Goal: Communication & Community: Answer question/provide support

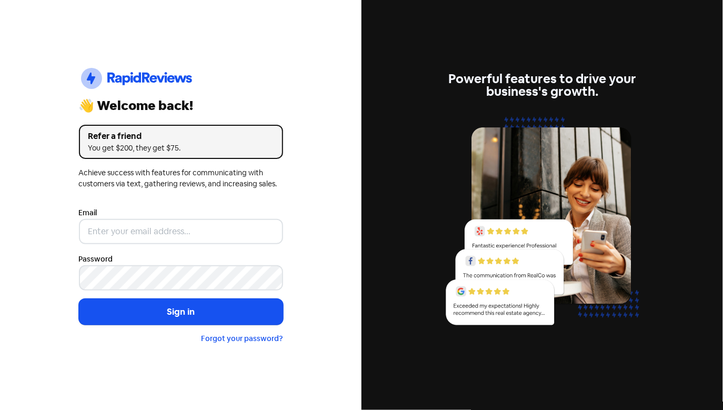
drag, startPoint x: 200, startPoint y: 217, endPoint x: 200, endPoint y: 233, distance: 15.8
click at [200, 221] on div "Email" at bounding box center [181, 225] width 204 height 38
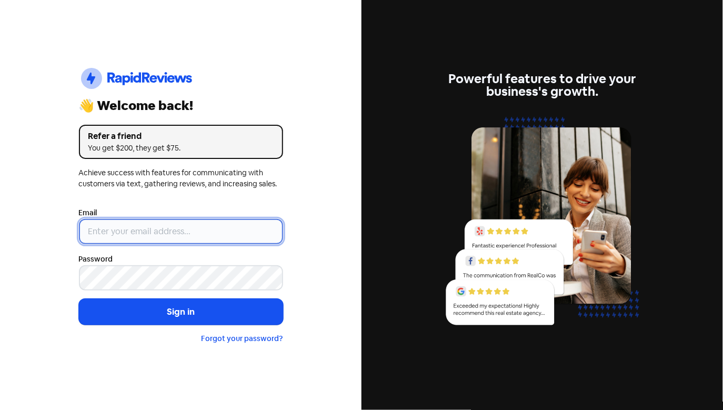
click at [200, 234] on input "email" at bounding box center [181, 231] width 204 height 25
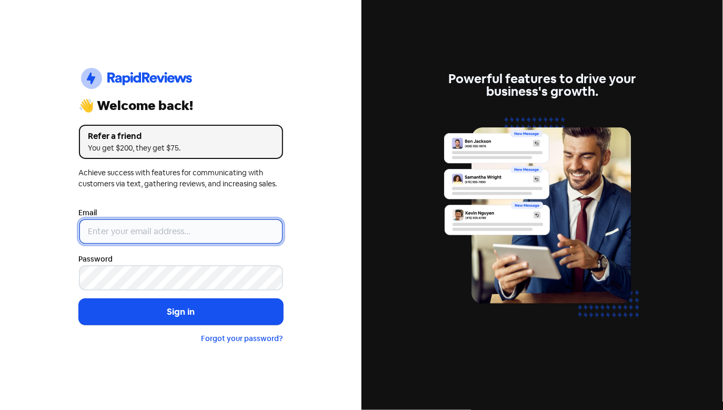
type input "[EMAIL_ADDRESS][DOMAIN_NAME]"
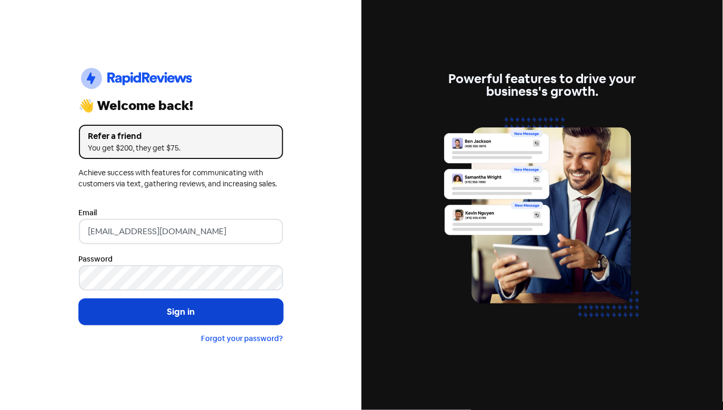
click at [182, 300] on button "Sign in" at bounding box center [181, 312] width 204 height 26
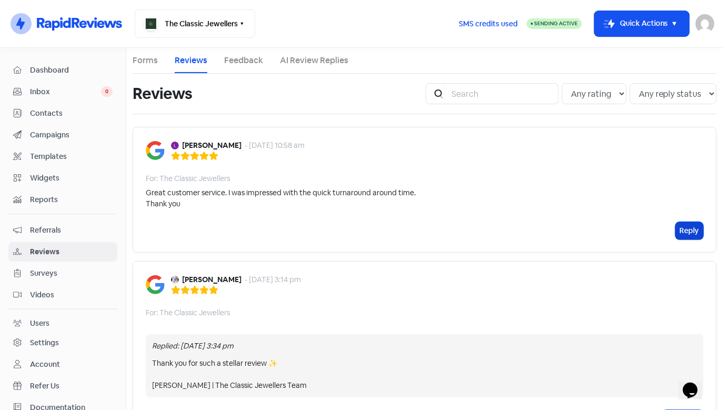
click at [686, 232] on button "Reply" at bounding box center [690, 230] width 28 height 17
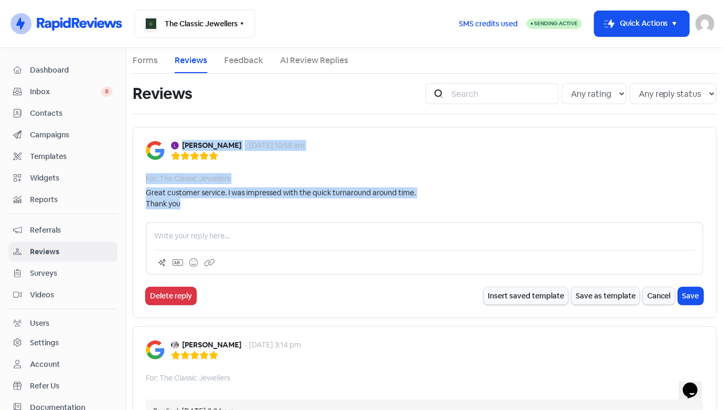
drag, startPoint x: 187, startPoint y: 197, endPoint x: 181, endPoint y: 146, distance: 51.0
click at [181, 146] on div "[PERSON_NAME] - [DATE] 10:58 am For: The Classic Jewellers Great customer servi…" at bounding box center [425, 222] width 584 height 191
copy div "[PERSON_NAME] - [DATE] 10:58 am For: The Classic Jewellers Great customer servi…"
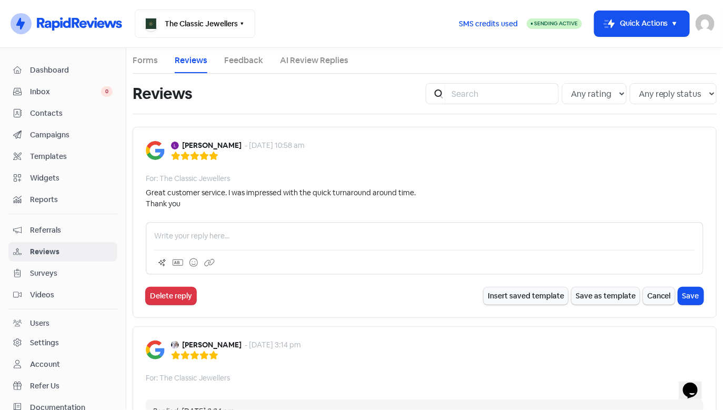
click at [261, 237] on p at bounding box center [424, 236] width 541 height 11
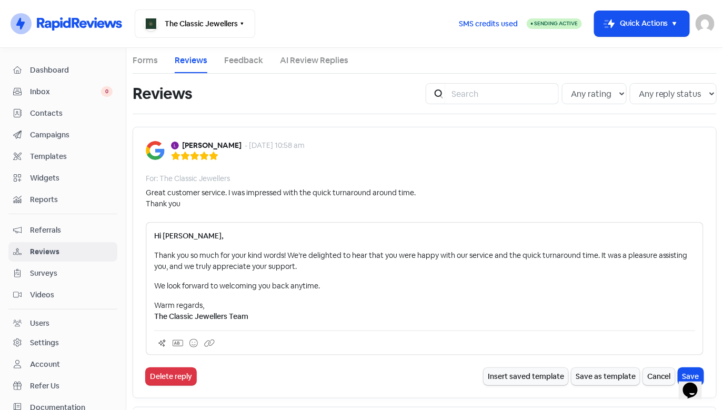
click at [153, 255] on div "Hi [PERSON_NAME], Thank you so much for your kind words! We’re delighted to hea…" at bounding box center [425, 288] width 558 height 133
click at [154, 255] on p "Thank you so much for your kind words! We’re delighted to hear that you were ha…" at bounding box center [424, 261] width 541 height 22
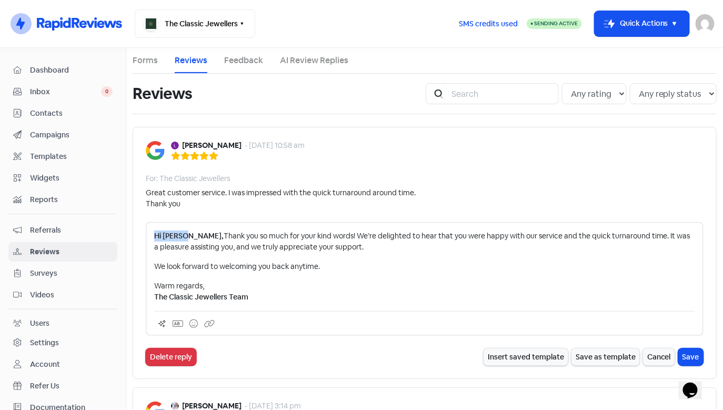
drag, startPoint x: 182, startPoint y: 233, endPoint x: 138, endPoint y: 235, distance: 43.7
click at [139, 235] on div "[PERSON_NAME] - [DATE] 10:58 am For: The Classic Jewellers Great customer servi…" at bounding box center [425, 253] width 584 height 252
click at [155, 268] on p "We look forward to welcoming you back anytime." at bounding box center [424, 266] width 541 height 11
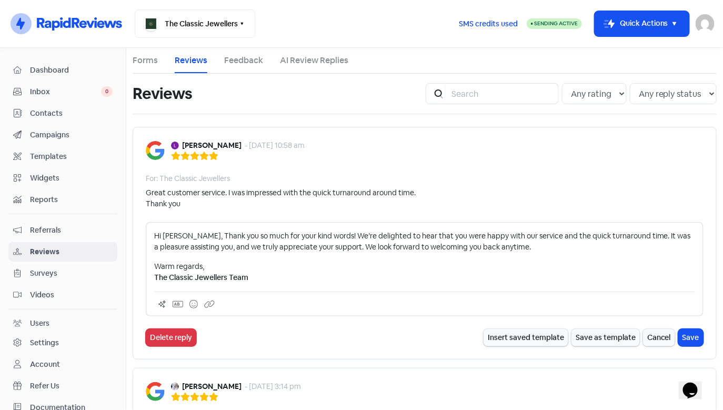
scroll to position [2, 0]
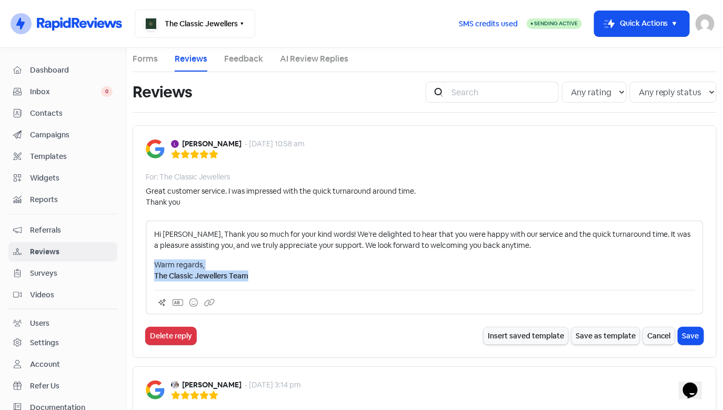
drag, startPoint x: 321, startPoint y: 277, endPoint x: 121, endPoint y: 255, distance: 201.7
click at [121, 255] on div "Dashboard Inbox 0 Contacts Campaigns Templates Widgets Reports Referrals Review…" at bounding box center [361, 229] width 723 height 362
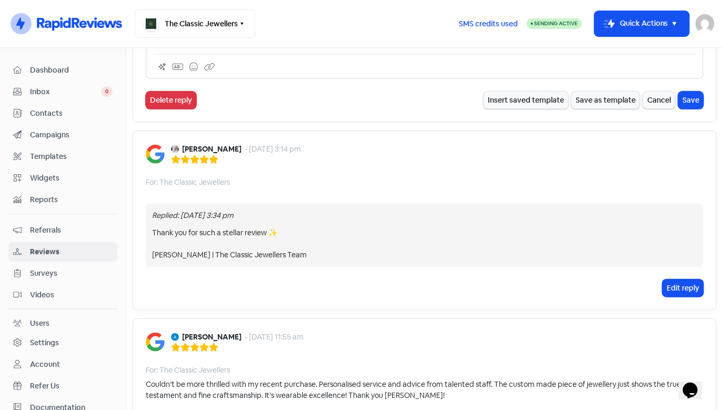
scroll to position [227, 0]
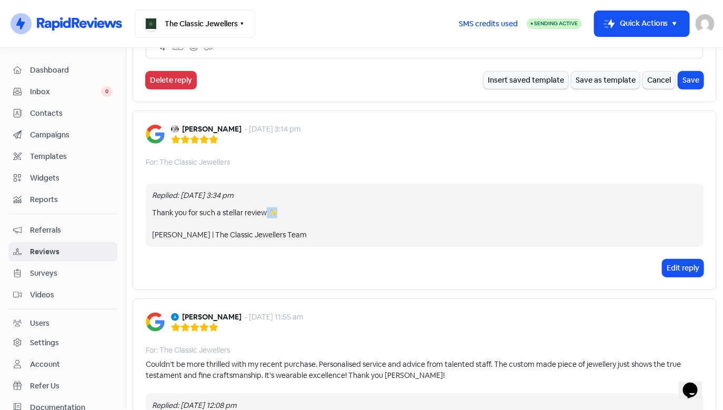
drag, startPoint x: 275, startPoint y: 212, endPoint x: 268, endPoint y: 212, distance: 7.4
click at [268, 212] on div "Thank you for such a stellar review ✨ [PERSON_NAME] | The Classic Jewellers Team" at bounding box center [424, 223] width 545 height 33
copy div "✨"
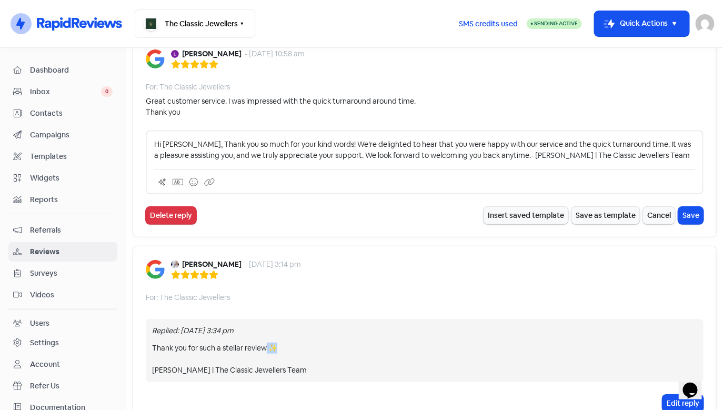
scroll to position [0, 0]
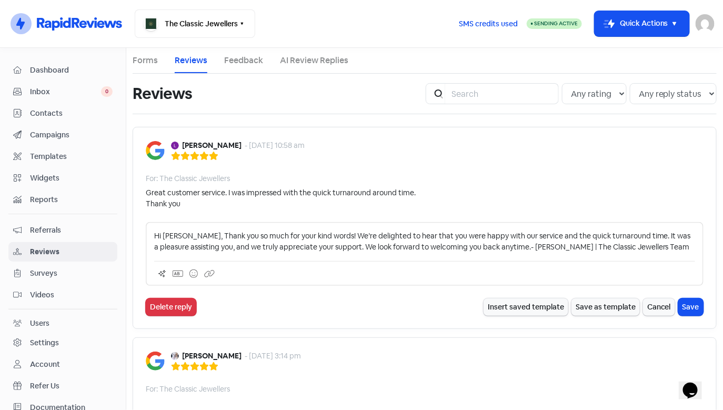
click at [676, 250] on p "Hi [PERSON_NAME], Thank you so much for your kind words! We’re delighted to hea…" at bounding box center [424, 242] width 541 height 22
click at [684, 310] on button "Save" at bounding box center [691, 306] width 25 height 17
